Goal: Complete application form

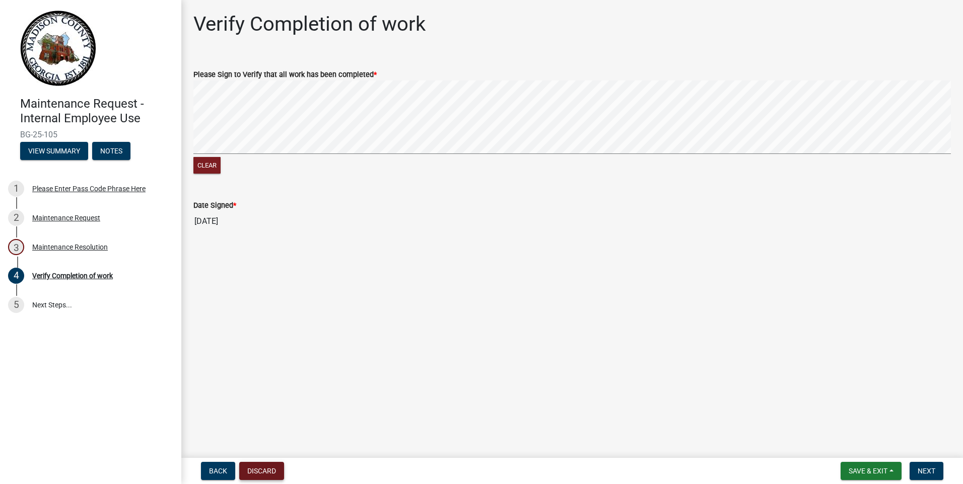
click at [255, 468] on button "Discard" at bounding box center [261, 471] width 45 height 18
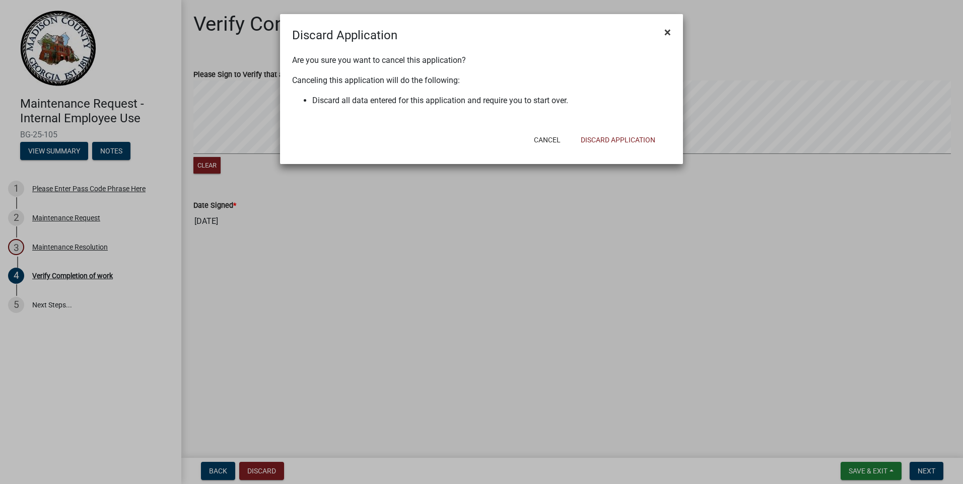
click at [668, 29] on span "×" at bounding box center [667, 32] width 7 height 14
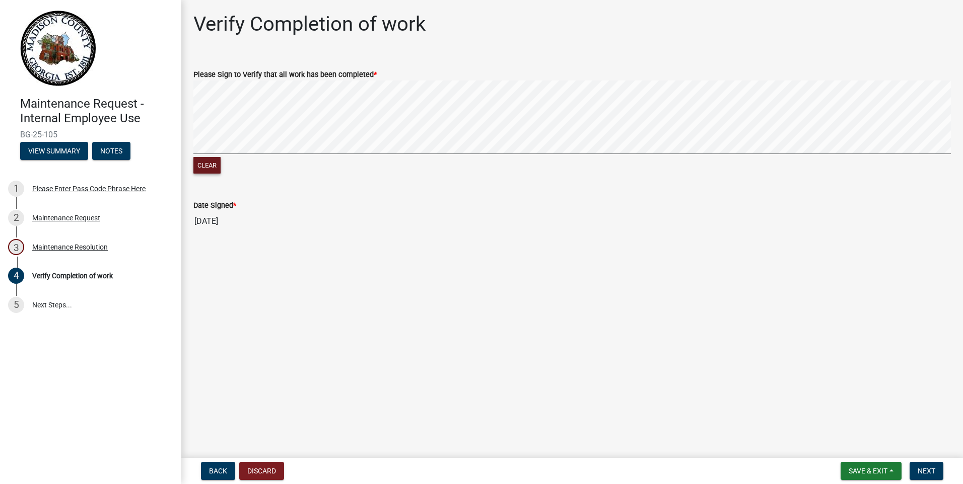
click at [212, 165] on button "Clear" at bounding box center [206, 165] width 27 height 17
click at [204, 170] on button "Clear" at bounding box center [206, 165] width 27 height 17
click at [930, 472] on span "Next" at bounding box center [926, 471] width 18 height 8
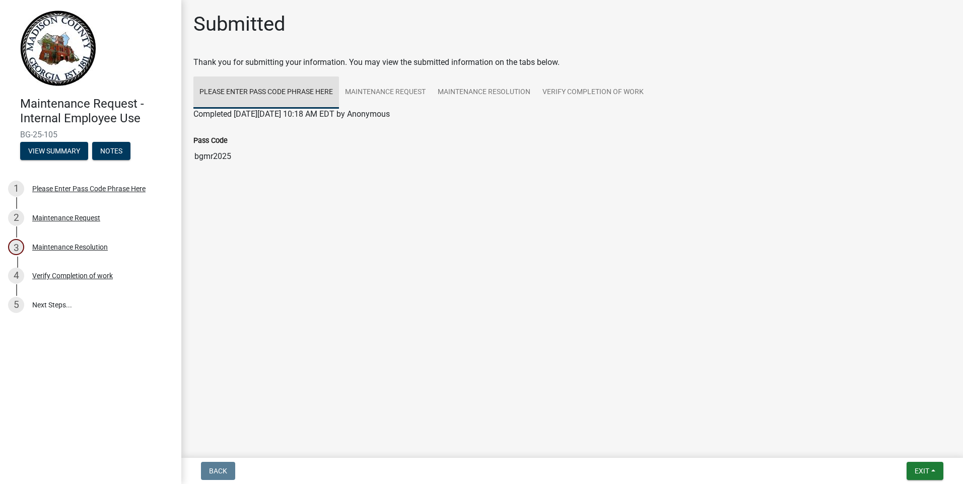
click at [295, 101] on link "Please Enter Pass Code Phrase Here" at bounding box center [265, 93] width 145 height 32
click at [928, 481] on nav "Back Exit Save Save & Exit" at bounding box center [571, 471] width 781 height 26
click at [930, 467] on button "Exit" at bounding box center [924, 471] width 37 height 18
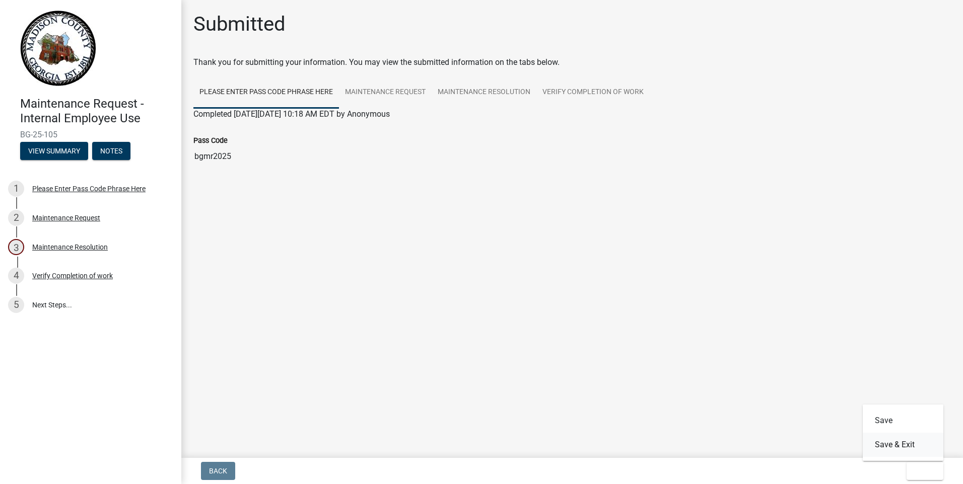
click at [895, 444] on button "Save & Exit" at bounding box center [902, 445] width 81 height 24
